Goal: Task Accomplishment & Management: Use online tool/utility

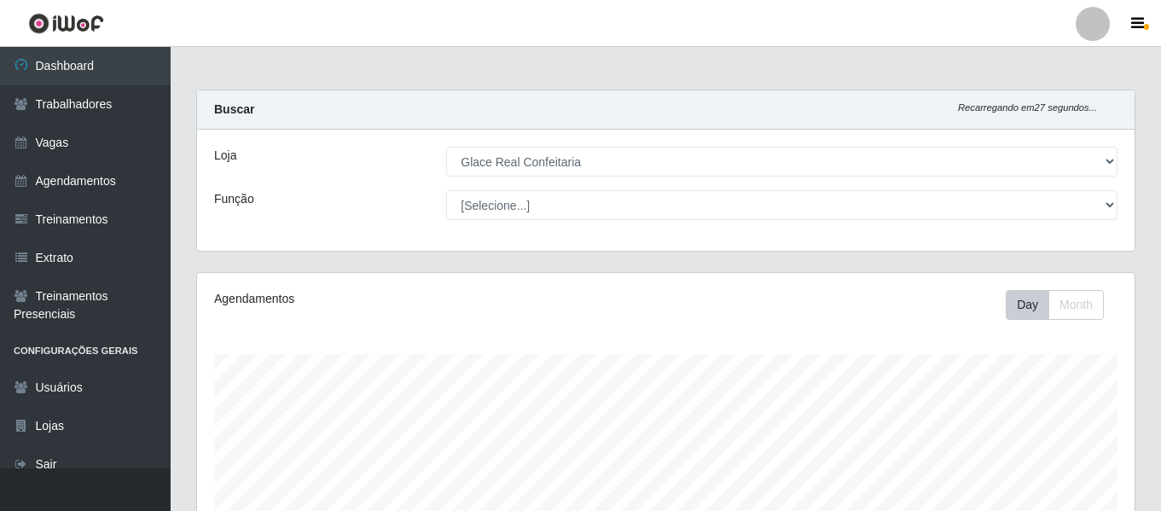
select select "445"
click at [1089, 28] on div at bounding box center [1093, 24] width 34 height 34
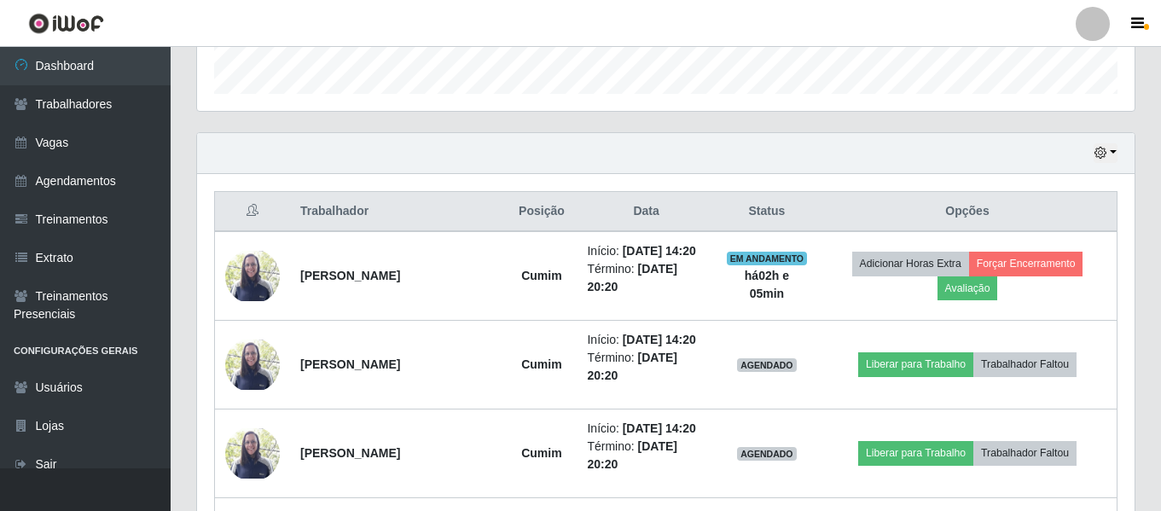
scroll to position [354, 938]
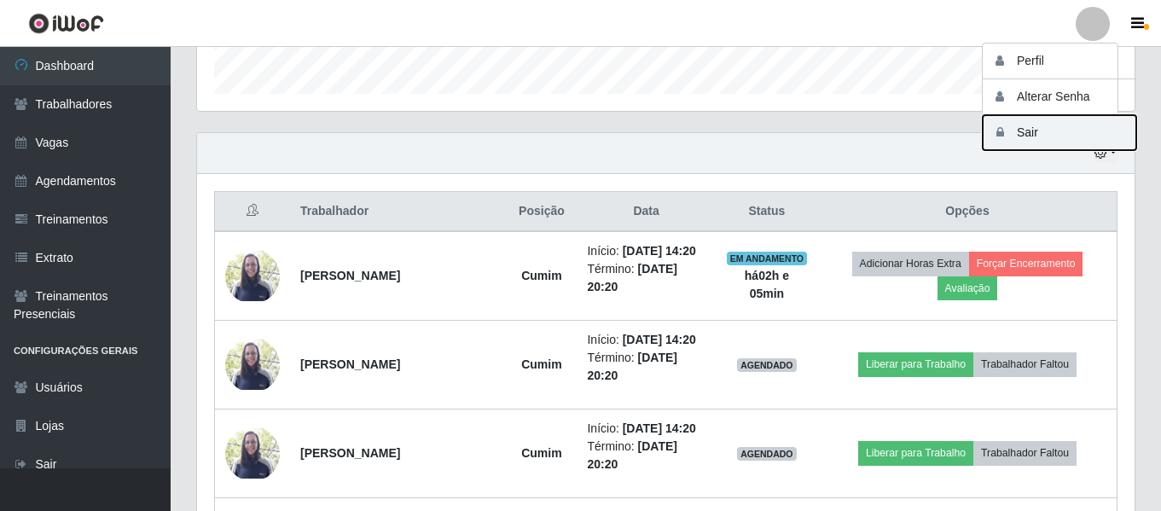
click at [1048, 130] on button "Sair" at bounding box center [1060, 132] width 154 height 35
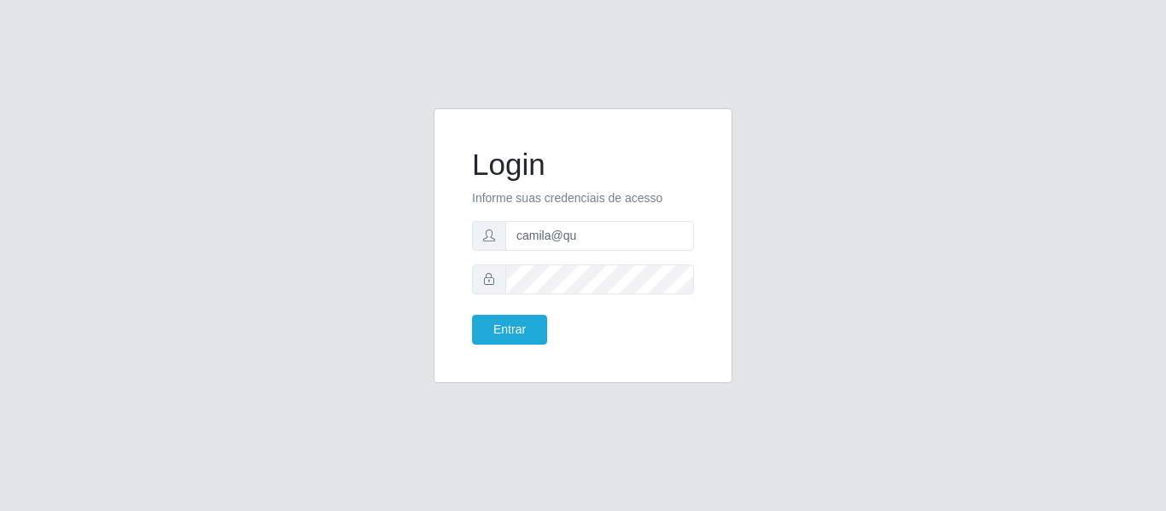
type input "camila@quaresmah"
click at [527, 340] on button "Entrar" at bounding box center [509, 330] width 75 height 30
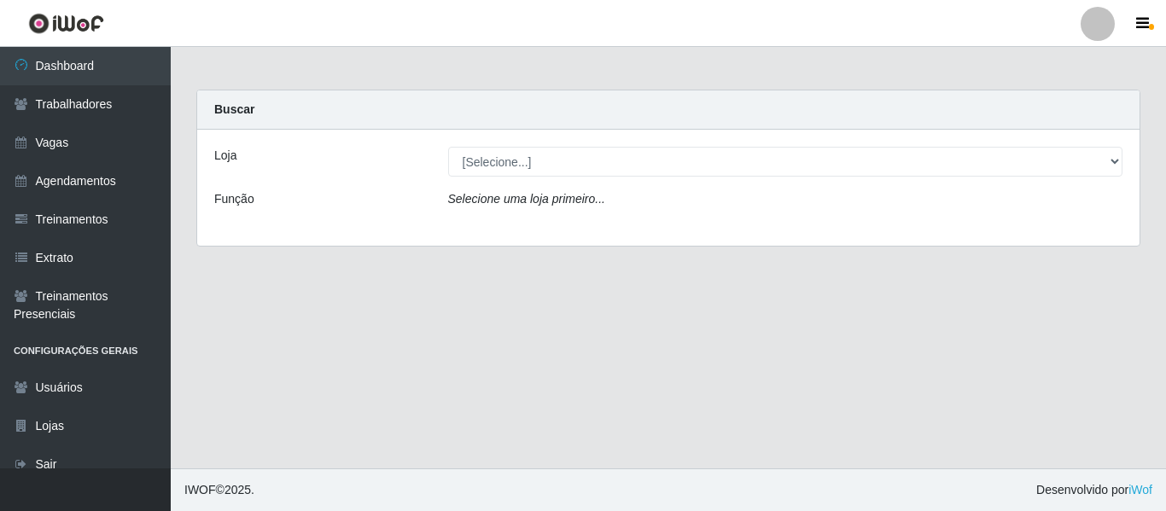
click at [549, 146] on div "Loja [Selecione...] Super Quaresma Hortifruti Função Selecione uma loja primeir…" at bounding box center [668, 188] width 942 height 116
click at [564, 182] on div "Loja [Selecione...] Super Quaresma Hortifruti Função Selecione uma loja primeir…" at bounding box center [668, 188] width 942 height 116
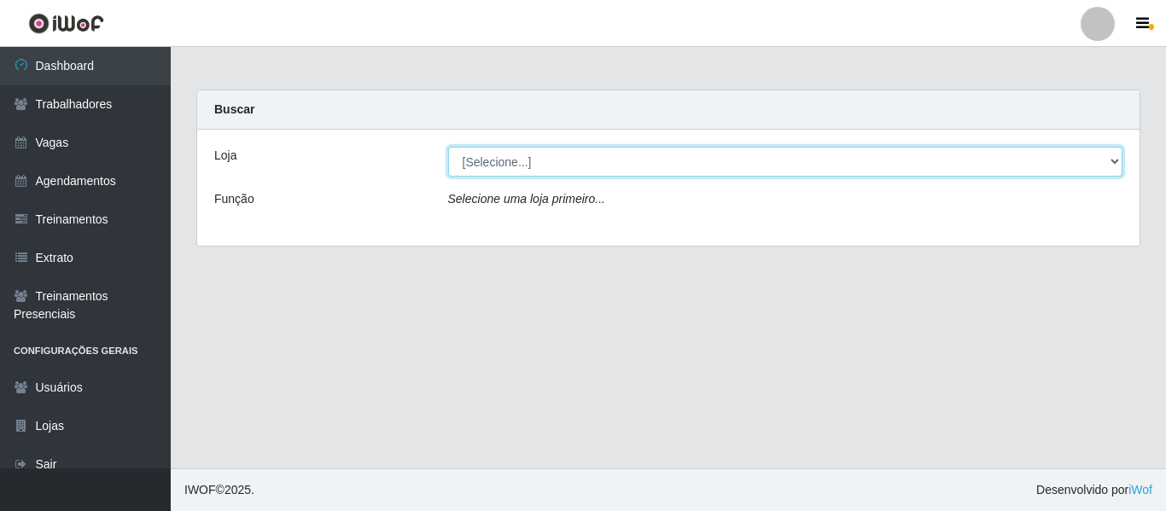
drag, startPoint x: 569, startPoint y: 164, endPoint x: 563, endPoint y: 175, distance: 12.6
click at [569, 164] on select "[Selecione...] Super Quaresma Hortifruti" at bounding box center [785, 162] width 675 height 30
select select "511"
click at [448, 147] on select "[Selecione...] Super Quaresma Hortifruti" at bounding box center [785, 162] width 675 height 30
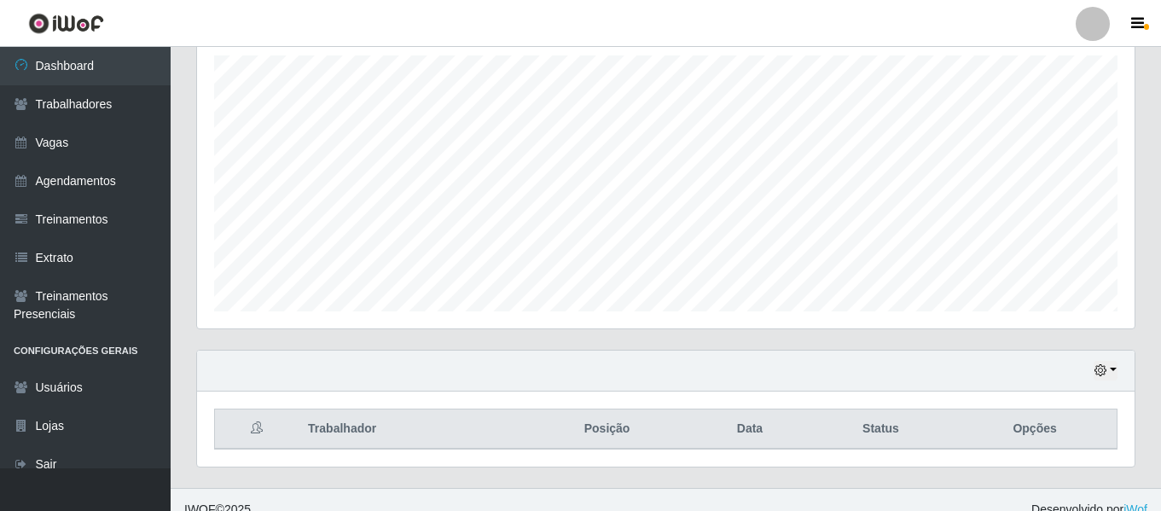
scroll to position [318, 0]
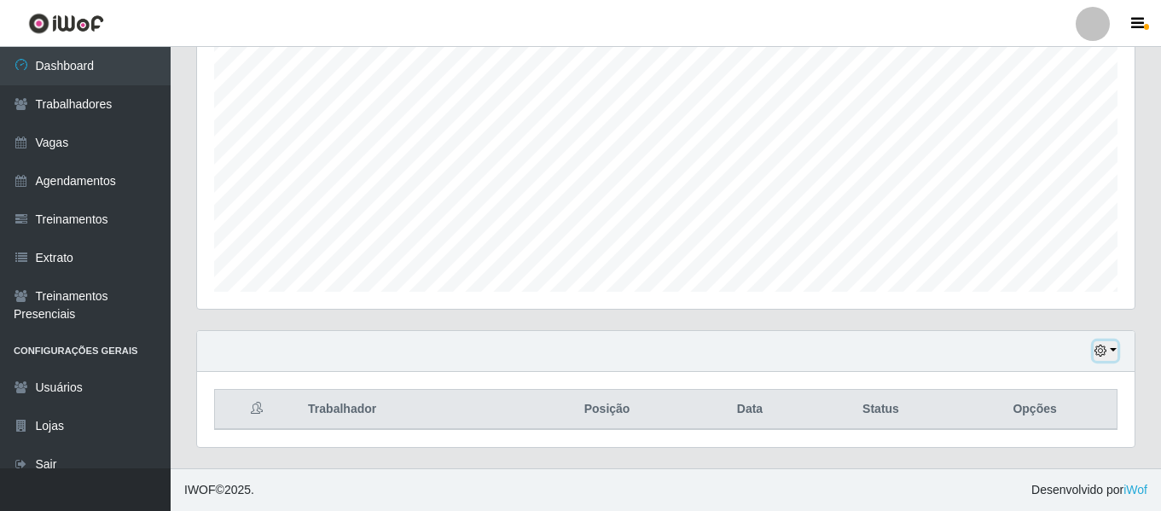
click at [1109, 351] on button "button" at bounding box center [1106, 351] width 24 height 20
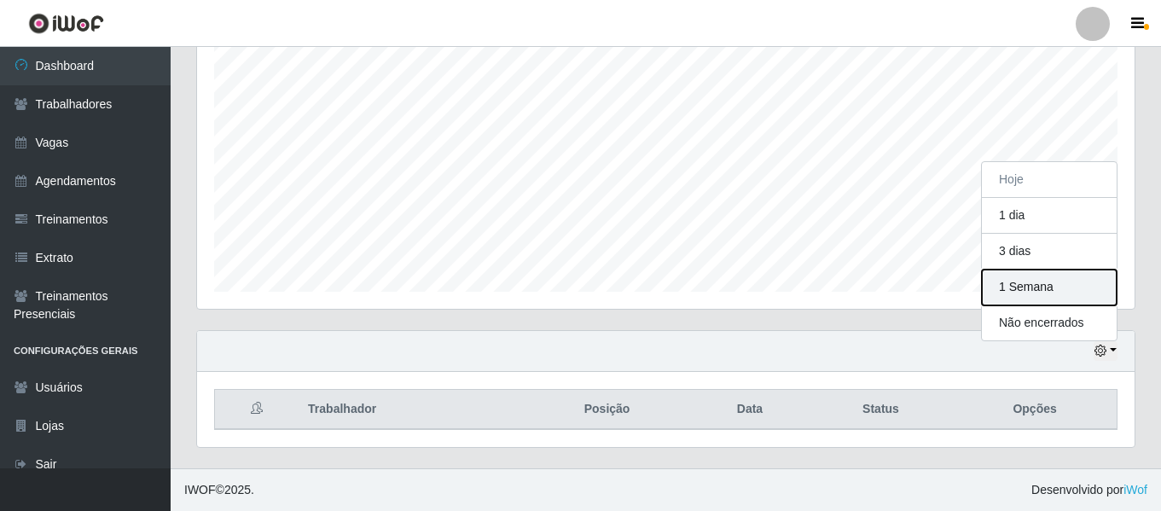
click at [1054, 298] on button "1 Semana" at bounding box center [1049, 288] width 135 height 36
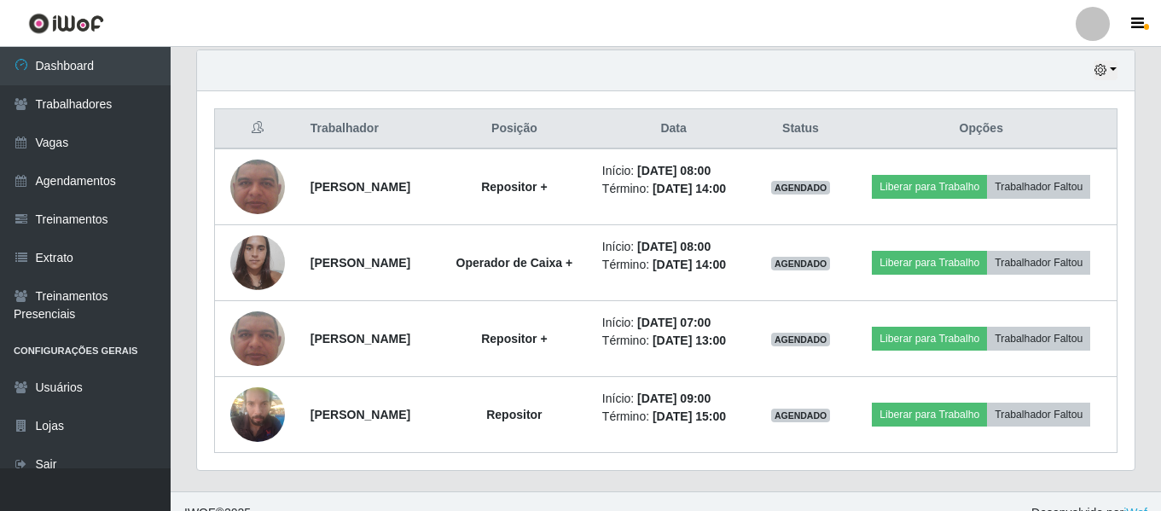
scroll to position [622, 0]
